Goal: Navigation & Orientation: Go to known website

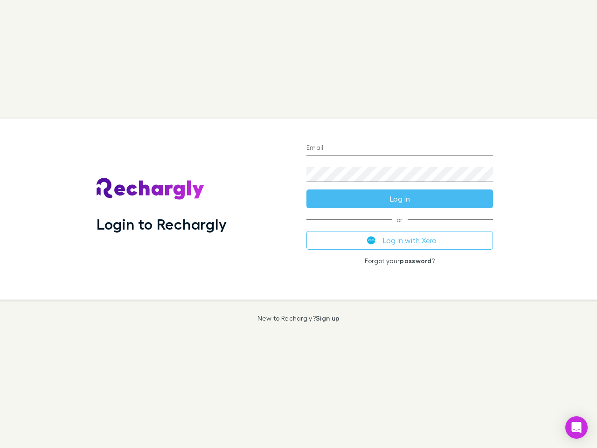
click at [299, 224] on div "Login to Rechargly" at bounding box center [194, 209] width 210 height 181
click at [400, 148] on input "Email" at bounding box center [400, 148] width 187 height 15
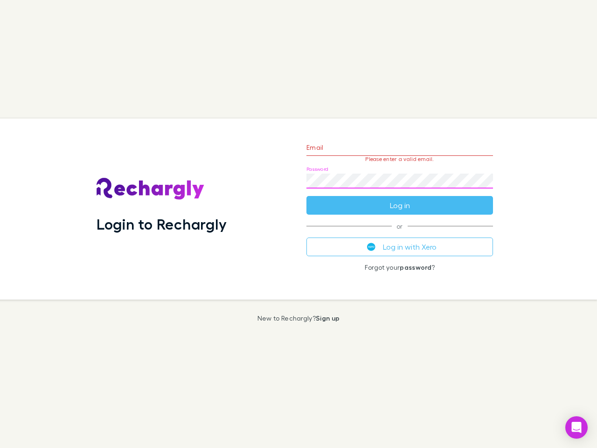
click at [400, 199] on form "Email Please enter a valid email. Password Log in" at bounding box center [400, 173] width 187 height 81
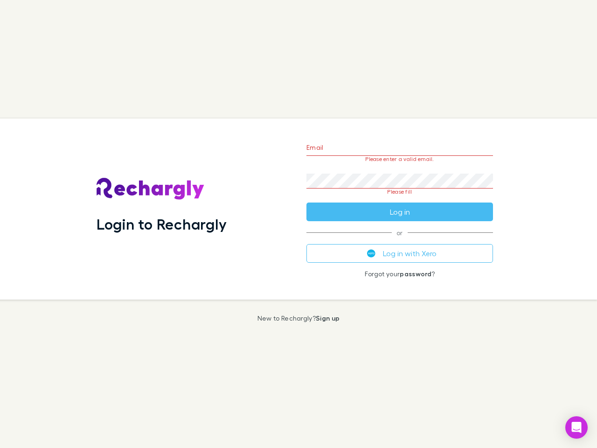
click at [400, 240] on div "Email Please enter a valid email. Password Please fill Log in or Log in with Xe…" at bounding box center [400, 209] width 202 height 181
click at [577, 427] on icon "Open Intercom Messenger" at bounding box center [577, 427] width 10 height 11
